Goal: Task Accomplishment & Management: Manage account settings

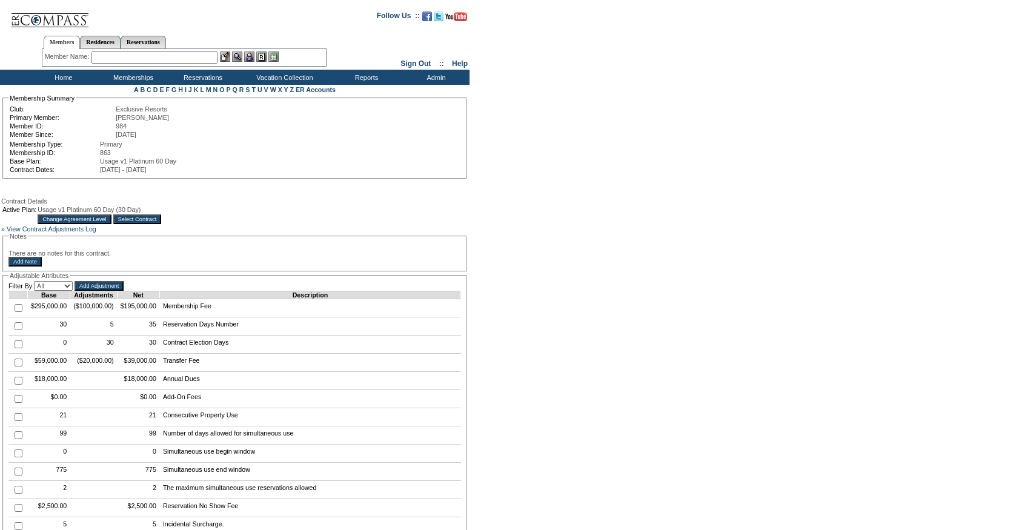
click at [111, 224] on input "Change Agreement Level" at bounding box center [74, 219] width 73 height 10
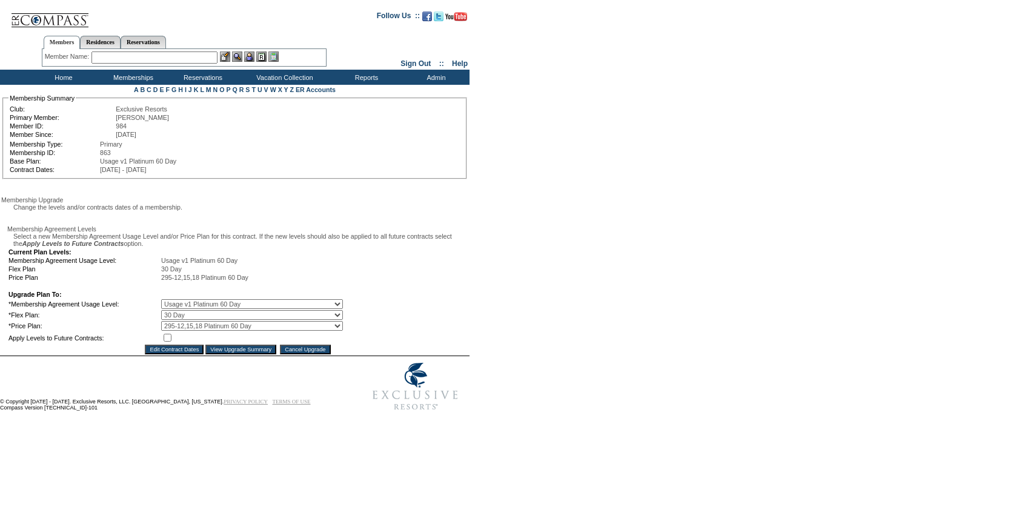
click at [205, 320] on select "0 Day 10 Day 20 Day 30 Day 40 Day 45 Day 50 Day 60 Day" at bounding box center [252, 315] width 182 height 10
click at [170, 320] on select "0 Day 10 Day 20 Day 30 Day 40 Day 45 Day 50 Day 60 Day" at bounding box center [252, 315] width 182 height 10
click at [205, 331] on select "Select Price Plan 295-12,15,18 Platinum 60 Day" at bounding box center [252, 326] width 182 height 10
click at [170, 331] on select "Select Price Plan 295-12,15,18 Platinum 60 Day" at bounding box center [252, 326] width 182 height 10
click at [248, 281] on span "295-12,15,18 Platinum 60 Day" at bounding box center [204, 277] width 87 height 7
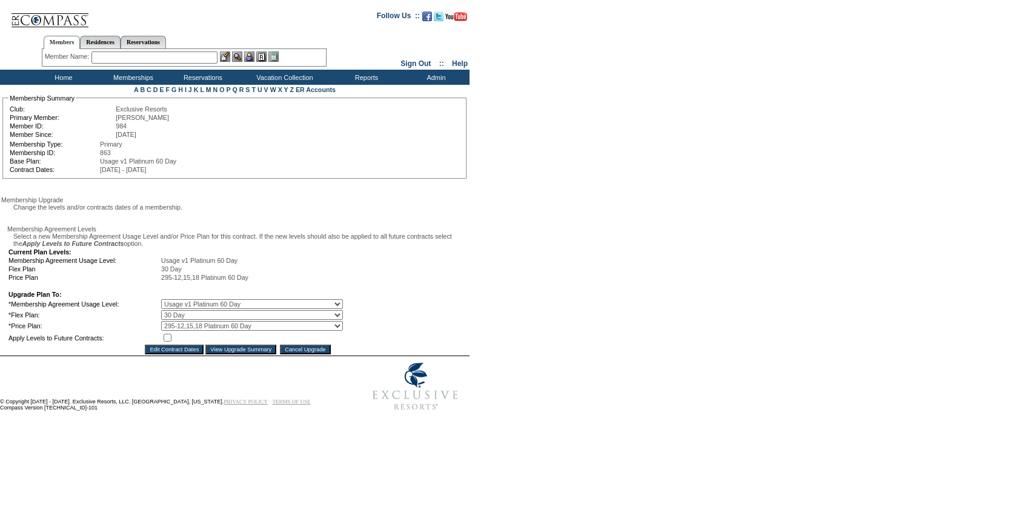
click at [310, 354] on input "Cancel Upgrade" at bounding box center [305, 350] width 50 height 10
